Goal: Task Accomplishment & Management: Manage account settings

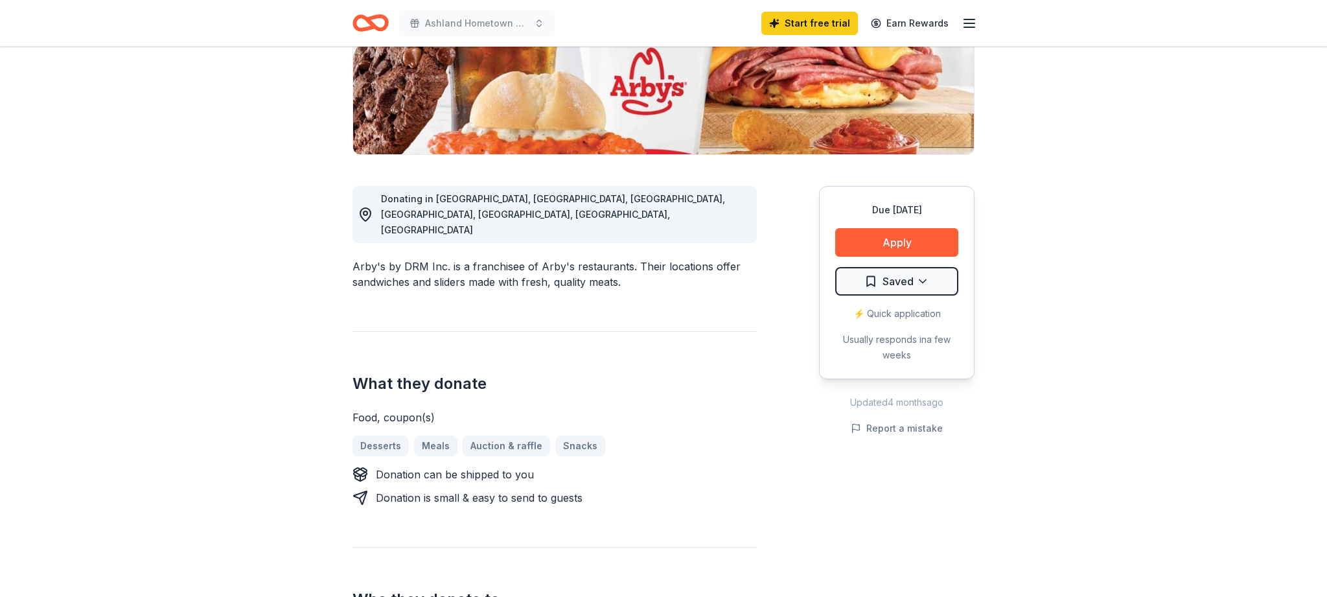
scroll to position [241, 0]
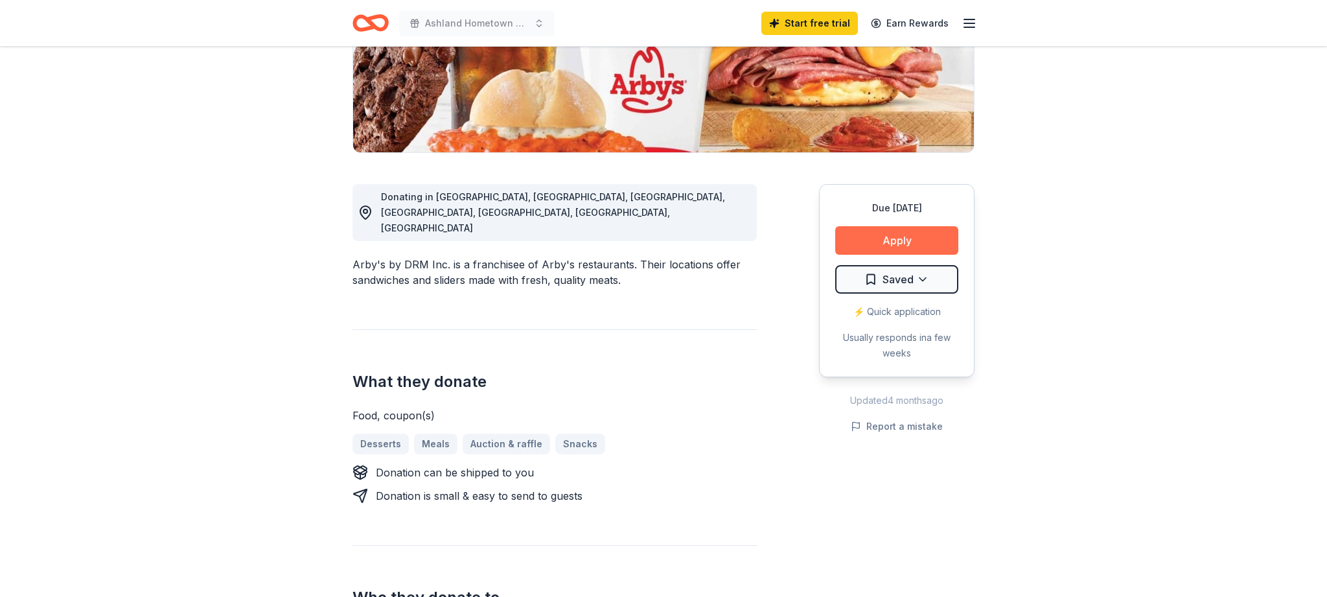
click at [907, 240] on button "Apply" at bounding box center [896, 240] width 123 height 29
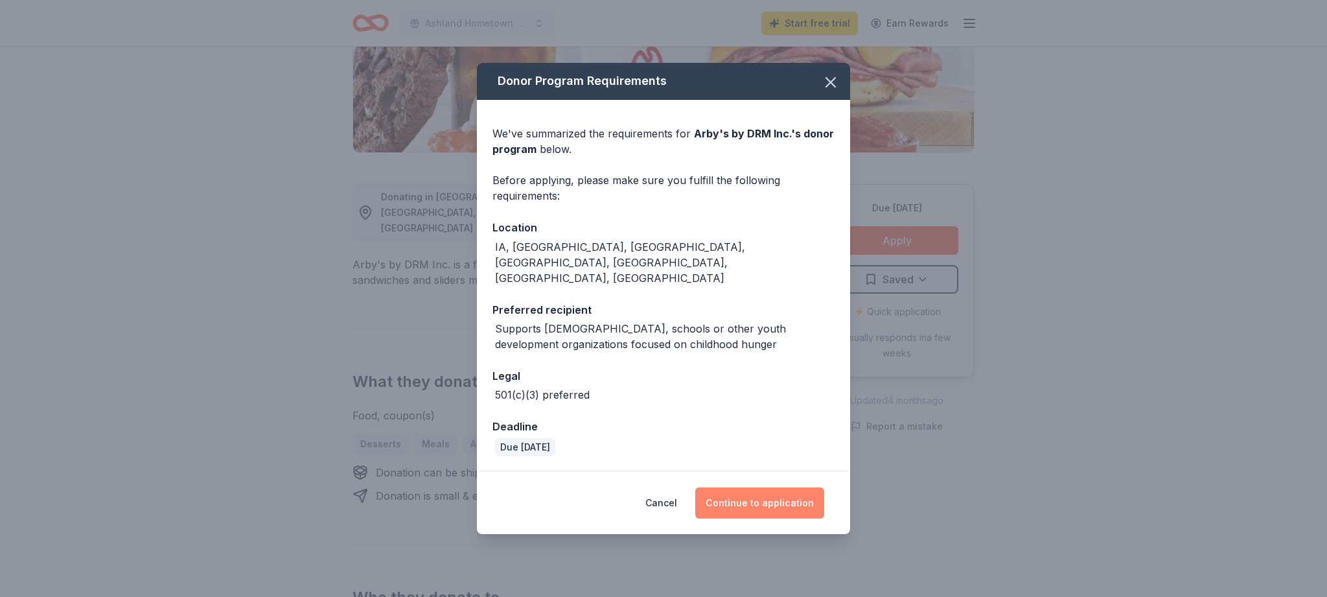
click at [786, 487] on button "Continue to application" at bounding box center [759, 502] width 129 height 31
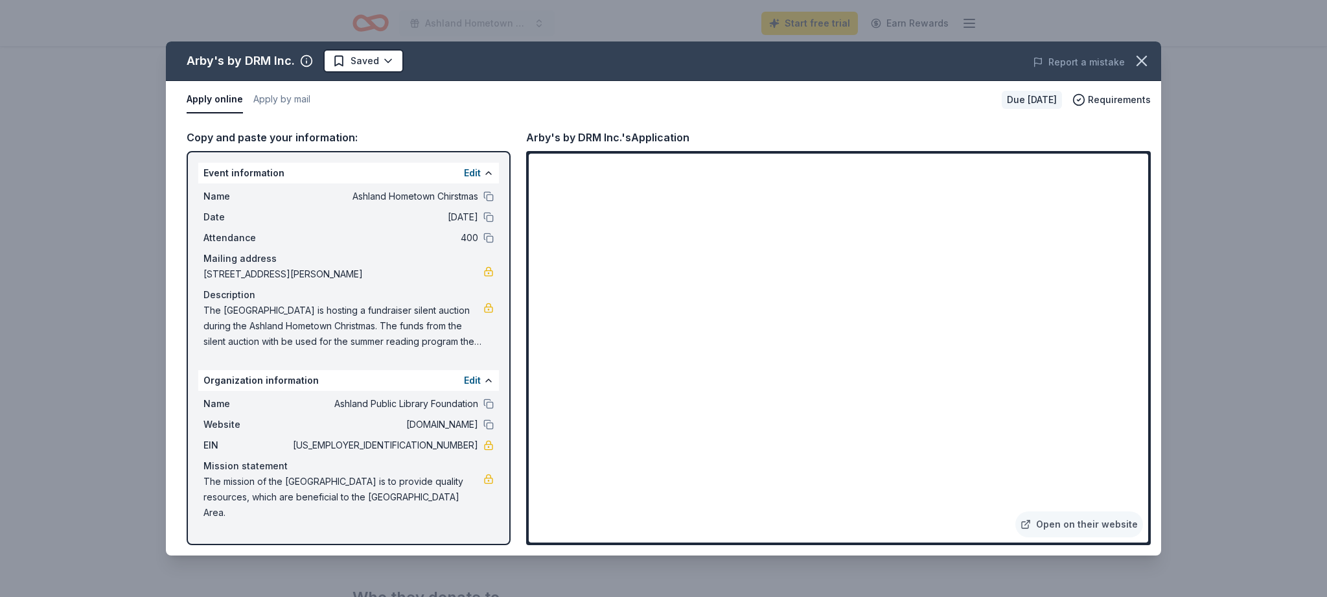
drag, startPoint x: 206, startPoint y: 308, endPoint x: 266, endPoint y: 310, distance: 59.6
click at [269, 310] on span "The Ashland Public Library is hosting a fundraiser silent auction during the As…" at bounding box center [343, 326] width 280 height 47
click at [1140, 60] on icon "button" at bounding box center [1141, 60] width 9 height 9
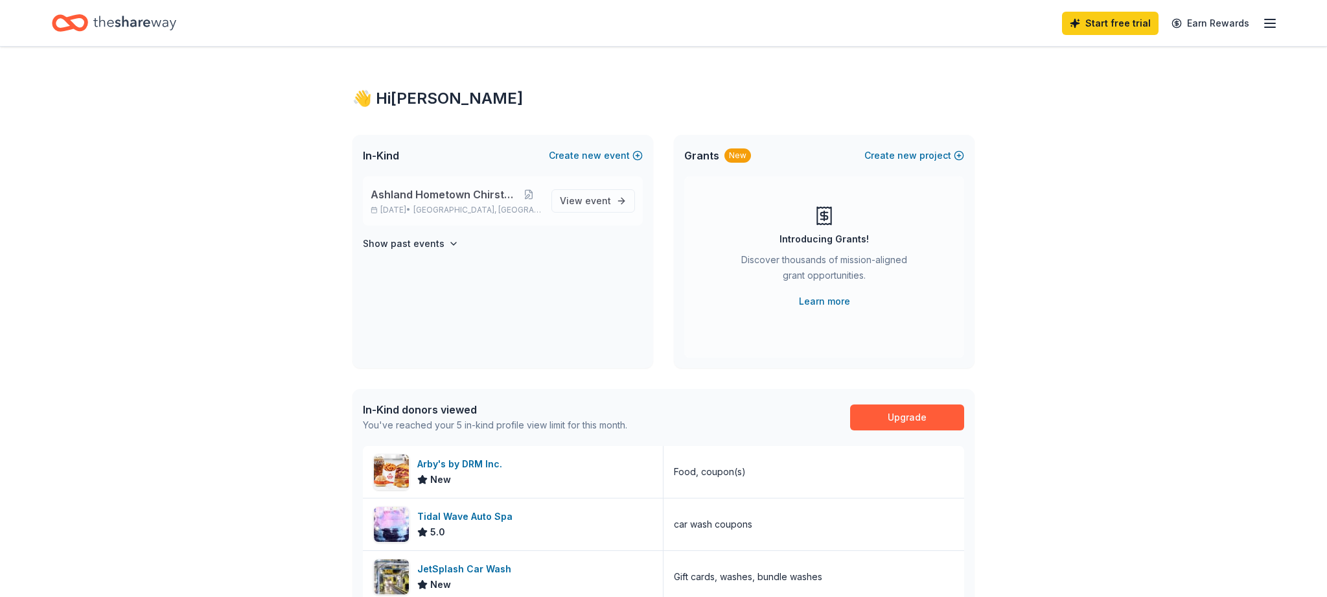
click at [439, 191] on span "Ashland Hometown Chirstmas" at bounding box center [444, 195] width 146 height 16
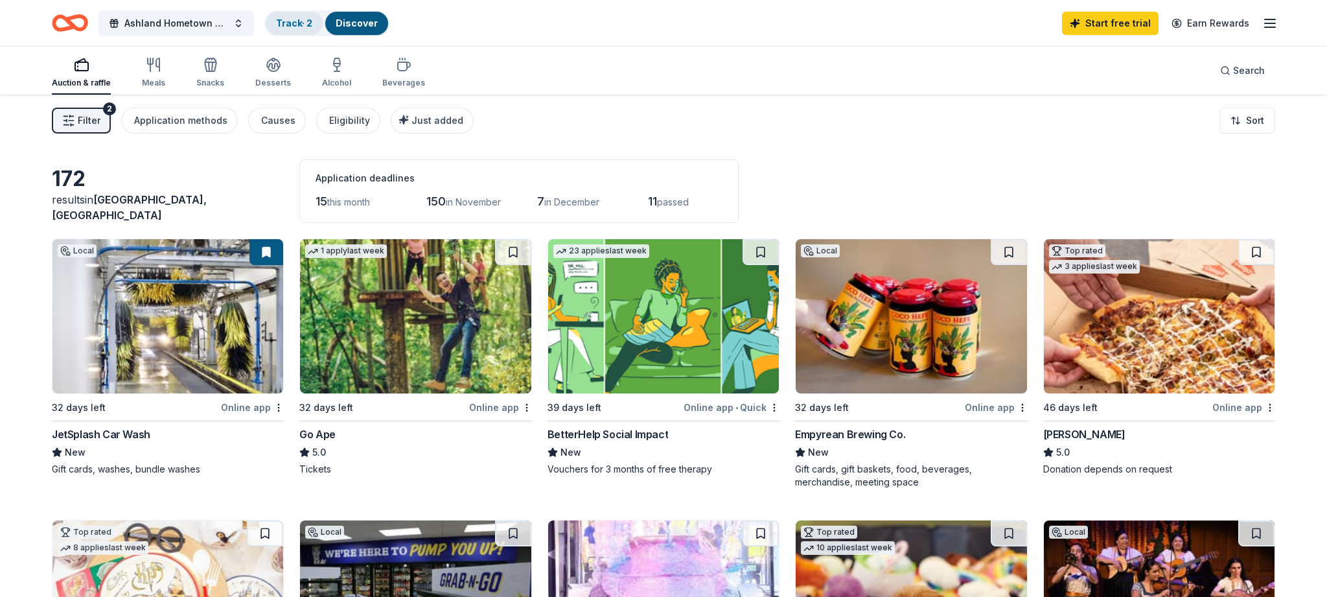
click at [287, 19] on link "Track · 2" at bounding box center [294, 22] width 36 height 11
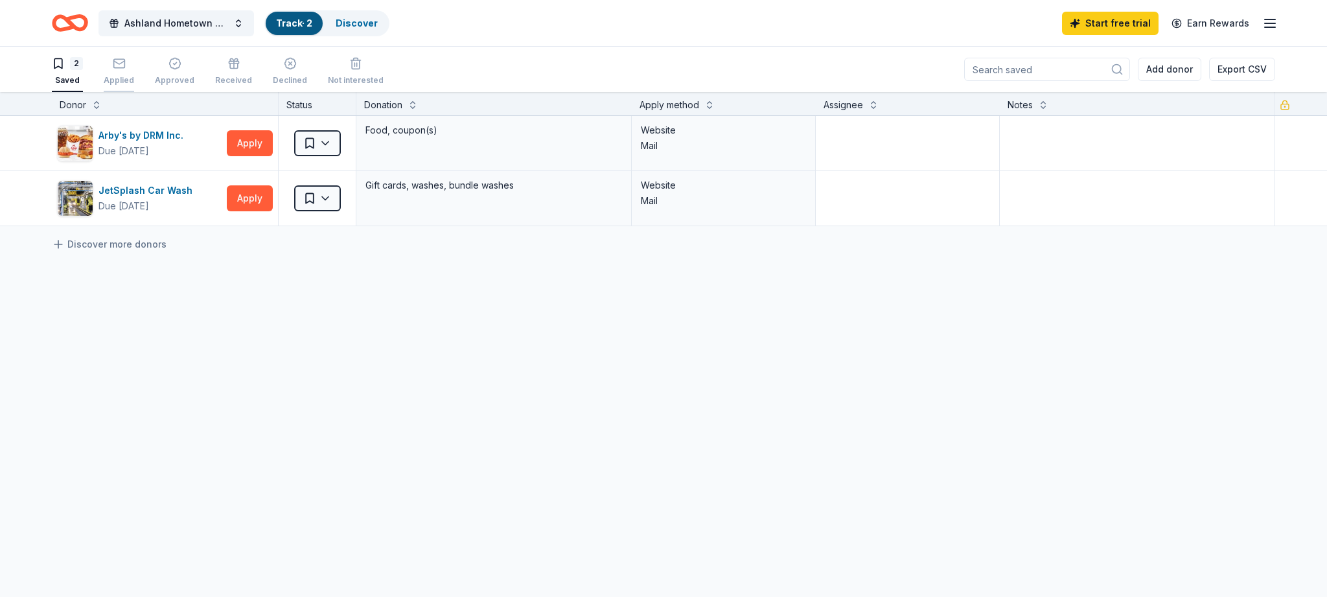
click at [117, 65] on icon "button" at bounding box center [119, 63] width 13 height 13
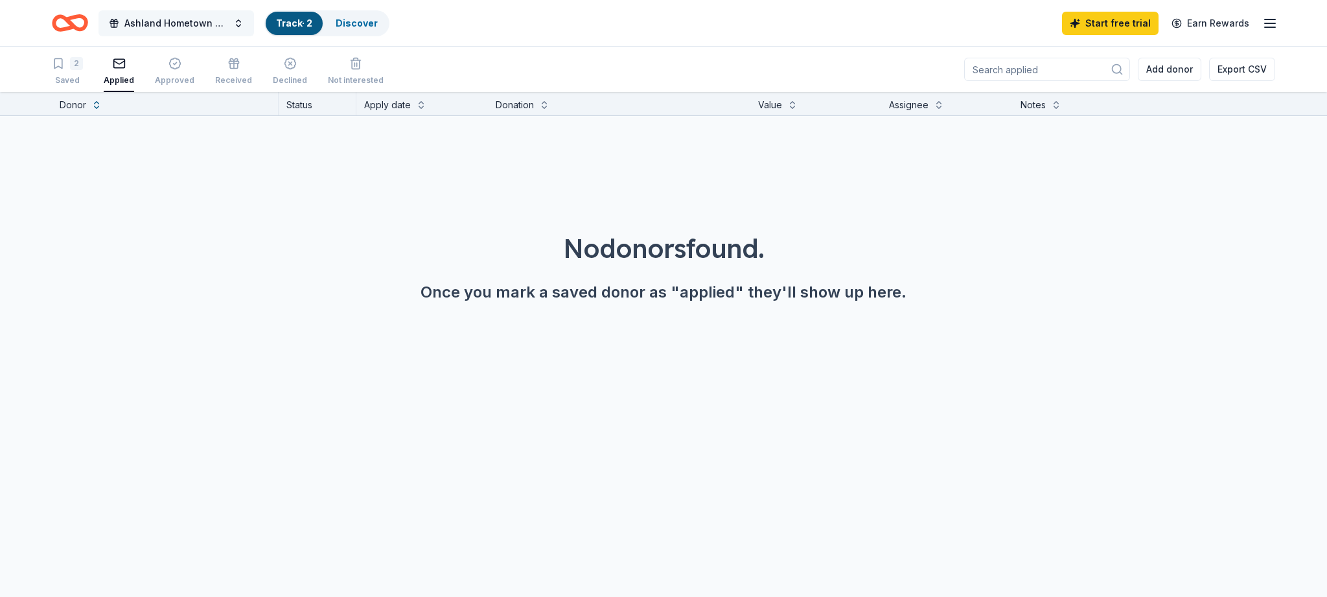
click at [238, 22] on button "Ashland Hometown Chirstmas" at bounding box center [175, 23] width 155 height 26
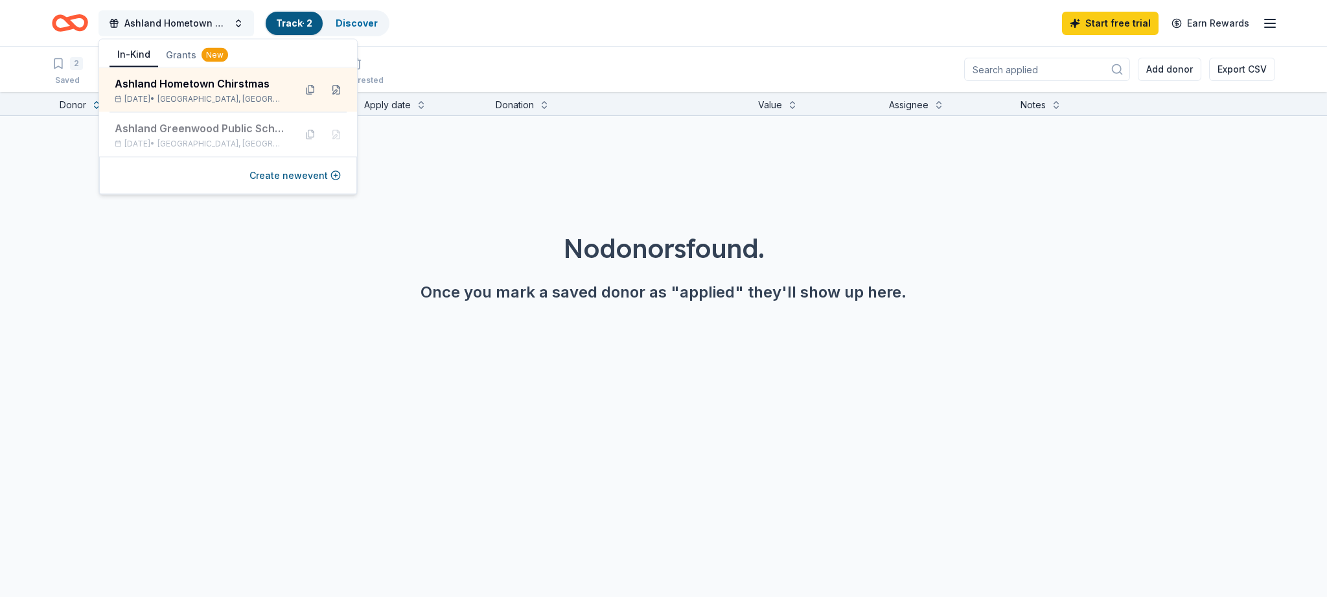
click at [238, 22] on button "Ashland Hometown Chirstmas" at bounding box center [175, 23] width 155 height 26
